Goal: Task Accomplishment & Management: Manage account settings

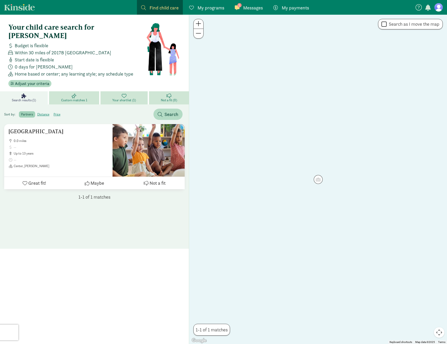
click at [237, 7] on span at bounding box center [237, 7] width 5 height 5
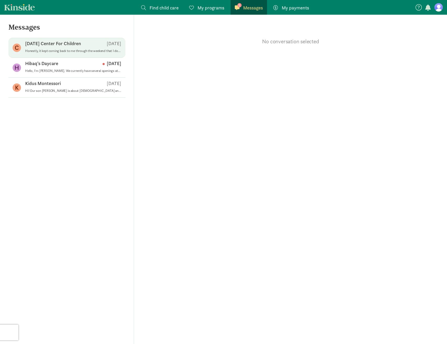
click at [71, 42] on p "[DATE] Center For Children" at bounding box center [53, 43] width 56 height 6
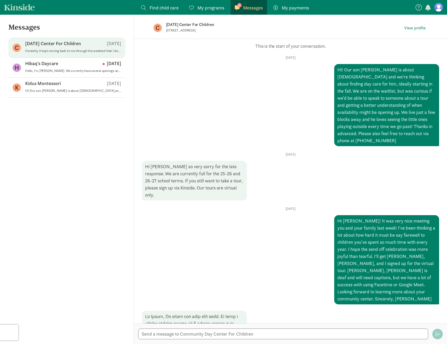
click at [211, 10] on span "My programs" at bounding box center [211, 7] width 27 height 7
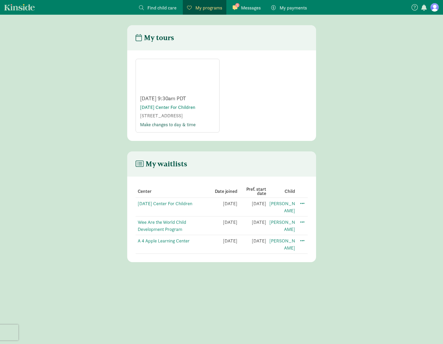
click at [166, 126] on link "Make changes to day & time" at bounding box center [168, 124] width 56 height 6
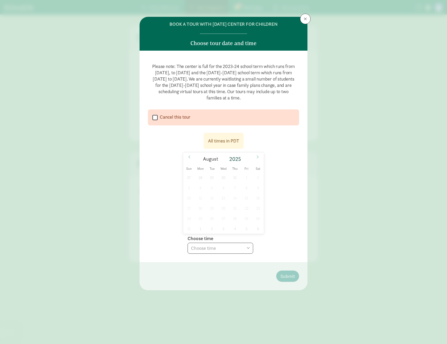
click at [257, 158] on icon at bounding box center [257, 157] width 3 height 4
click at [199, 189] on span "8" at bounding box center [200, 188] width 10 height 10
click at [223, 247] on select "Choose time 09:30 AM (virtual tour)" at bounding box center [221, 248] width 66 height 11
click at [203, 198] on span "15" at bounding box center [200, 198] width 10 height 10
click at [212, 245] on select "Choose time 09:30 AM (virtual tour)" at bounding box center [221, 248] width 66 height 11
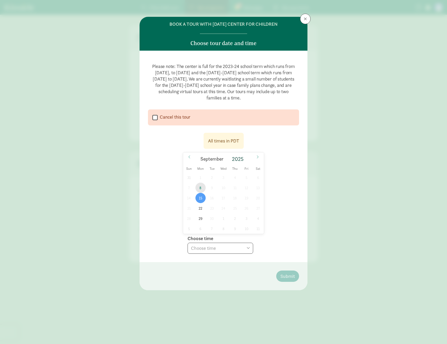
click at [198, 189] on span "8" at bounding box center [200, 188] width 10 height 10
click at [219, 251] on select "Choose time 09:30 AM (virtual tour)" at bounding box center [221, 248] width 66 height 11
select select "[DATE]T09:30:00.000-07:00"
click at [188, 243] on select "Choose time 09:30 AM (virtual tour)" at bounding box center [221, 248] width 66 height 11
click at [292, 276] on span "Submit" at bounding box center [288, 276] width 14 height 7
